Goal: Book appointment/travel/reservation

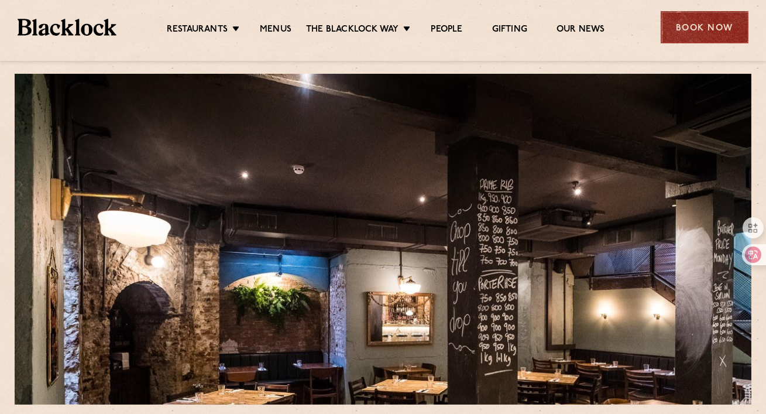
click at [688, 37] on div "Book Now" at bounding box center [704, 27] width 88 height 32
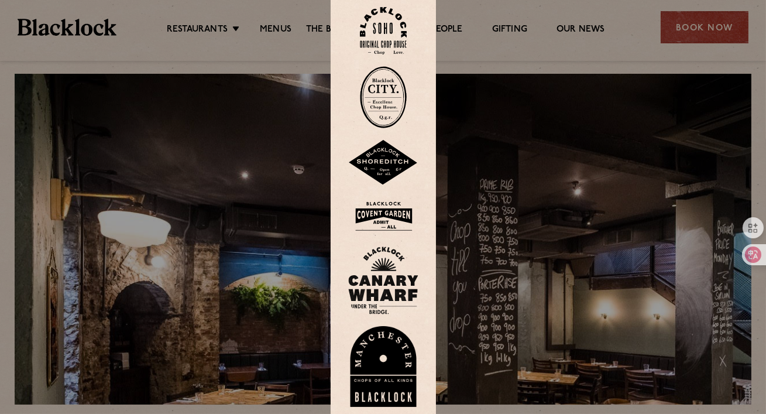
click at [392, 103] on img at bounding box center [383, 97] width 47 height 62
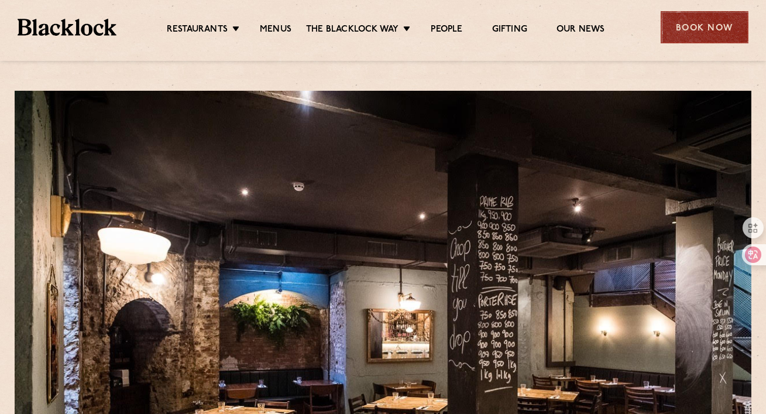
click at [712, 18] on div "Book Now" at bounding box center [704, 27] width 88 height 32
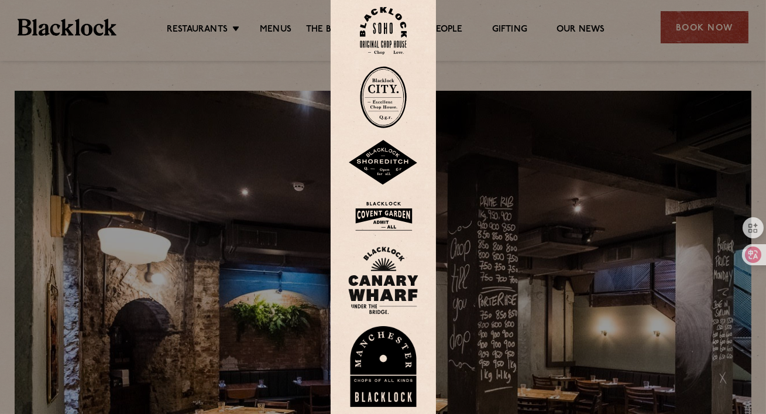
click at [382, 85] on img at bounding box center [383, 97] width 47 height 62
